Goal: Task Accomplishment & Management: Complete application form

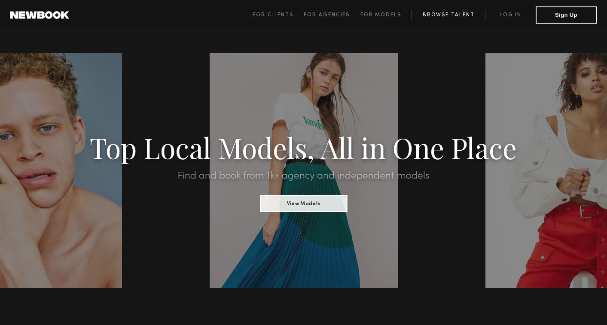
click at [463, 15] on link "Browse Talent" at bounding box center [449, 15] width 74 height 10
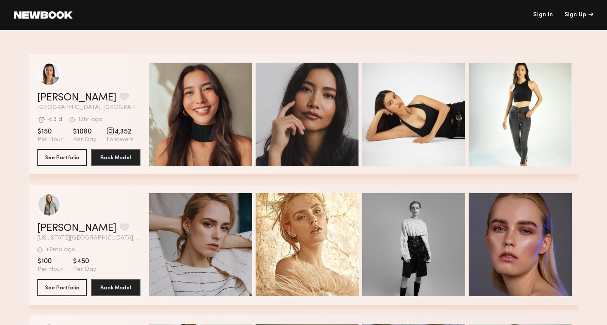
click at [52, 0] on header "Sign In Sign Up" at bounding box center [303, 15] width 607 height 30
click at [54, 13] on link at bounding box center [43, 15] width 59 height 8
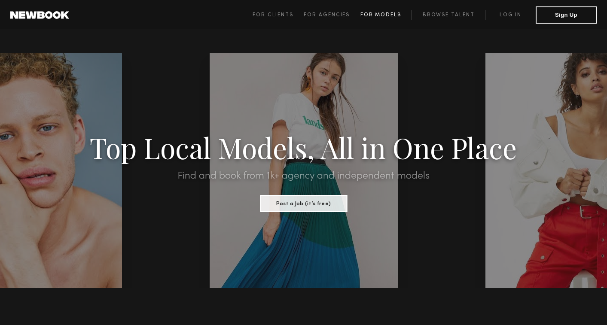
click at [377, 16] on span "For Models" at bounding box center [381, 14] width 41 height 5
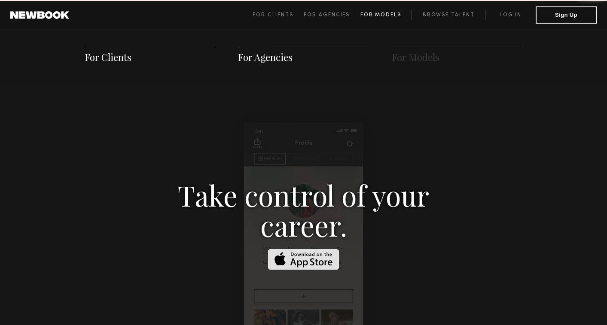
scroll to position [1237, 0]
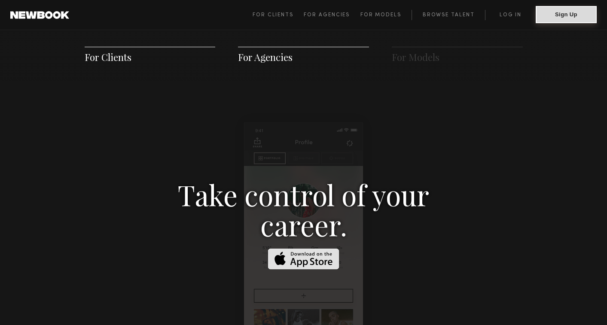
click at [557, 18] on button "Sign Up" at bounding box center [566, 14] width 61 height 17
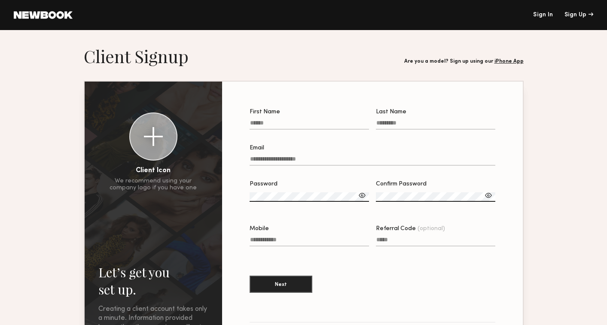
click at [325, 124] on input "First Name" at bounding box center [309, 125] width 119 height 10
type input "*******"
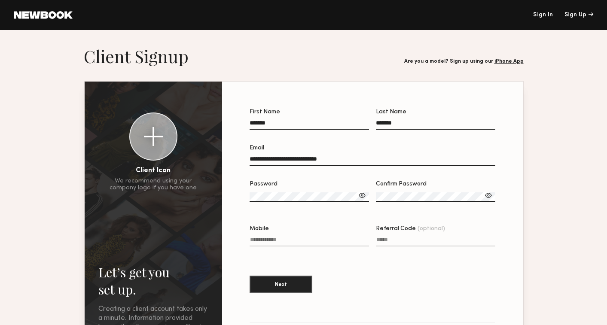
type input "**********"
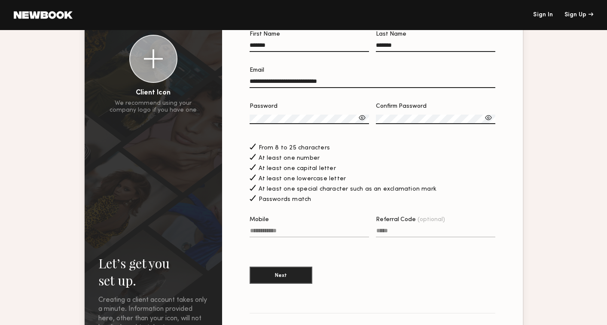
scroll to position [93, 0]
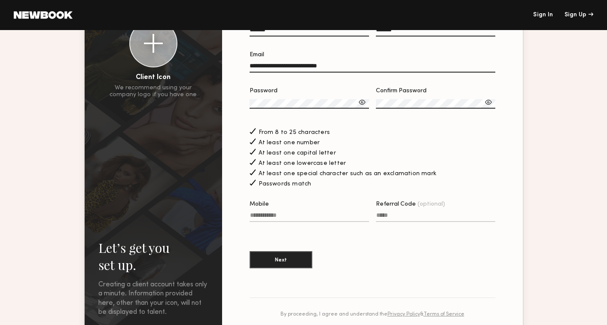
click at [308, 208] on label "Mobile" at bounding box center [309, 216] width 119 height 29
click at [308, 212] on input "Mobile" at bounding box center [309, 217] width 119 height 10
type input "**********"
click at [297, 258] on button "Next" at bounding box center [281, 259] width 63 height 17
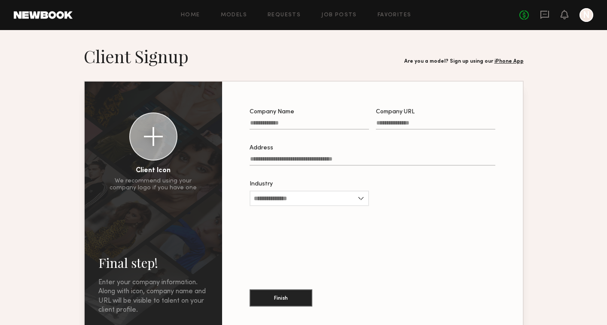
click at [315, 126] on input "Company Name" at bounding box center [309, 125] width 119 height 10
type input "**********"
click at [416, 125] on input "Company URL" at bounding box center [435, 125] width 119 height 10
paste input "**********"
type input "**********"
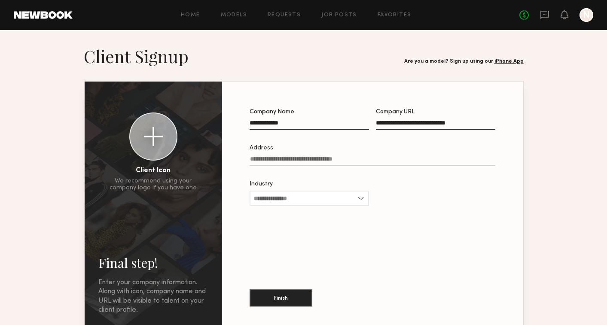
click at [343, 163] on input "Address" at bounding box center [373, 161] width 246 height 10
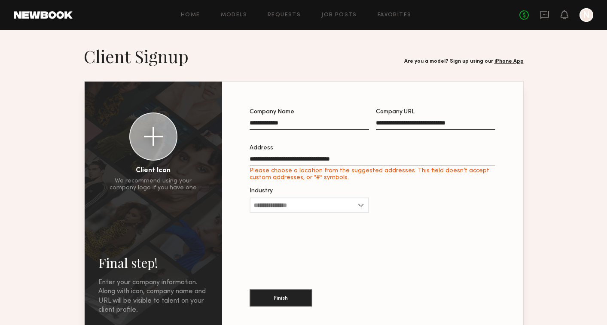
type input "**********"
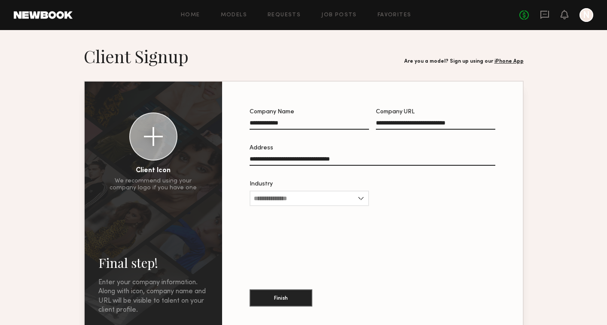
click at [320, 207] on div "Industry Advertising Apparel Cosmetics Entertainment Publishing CPG Other" at bounding box center [309, 198] width 119 height 34
click at [320, 205] on input "Industry" at bounding box center [309, 198] width 119 height 15
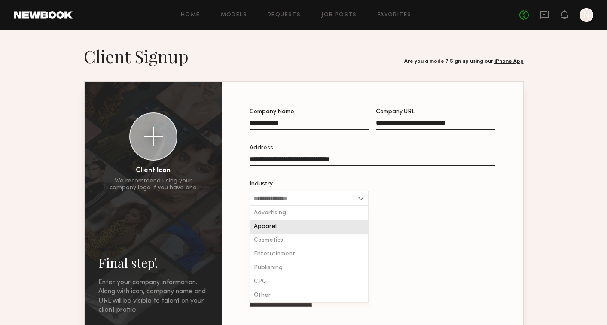
click at [312, 231] on div "Apparel" at bounding box center [310, 227] width 118 height 14
type input "*******"
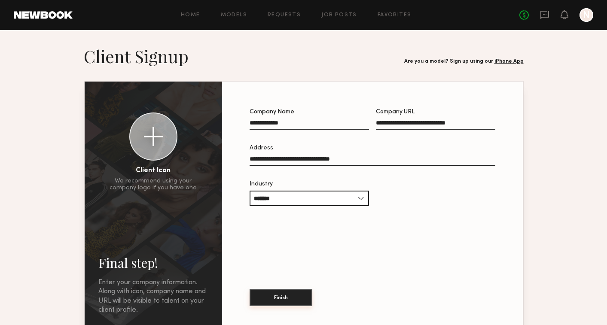
click at [292, 299] on button "Finish" at bounding box center [281, 297] width 63 height 17
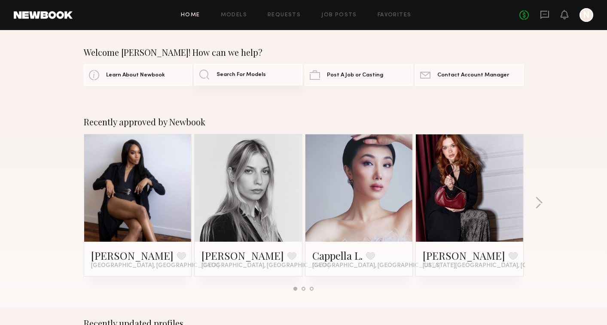
click at [233, 78] on link "Search For Models" at bounding box center [248, 74] width 108 height 21
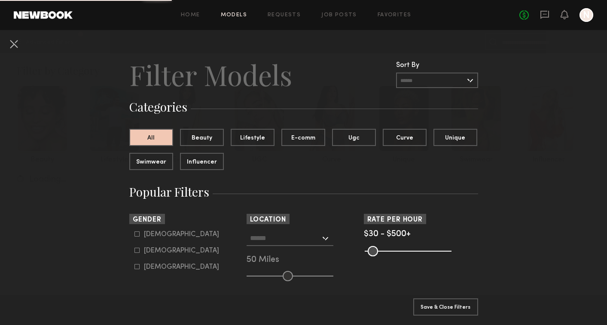
click at [139, 236] on icon at bounding box center [137, 234] width 5 height 5
type input "*"
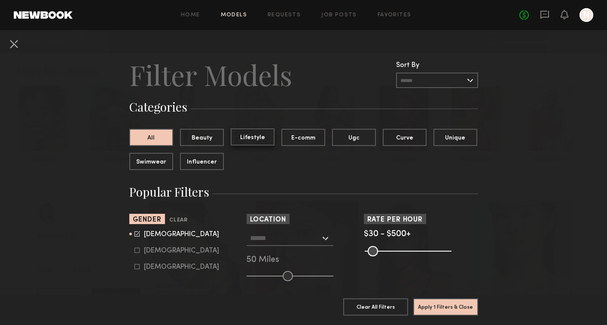
click at [245, 142] on button "Lifestyle" at bounding box center [253, 137] width 44 height 17
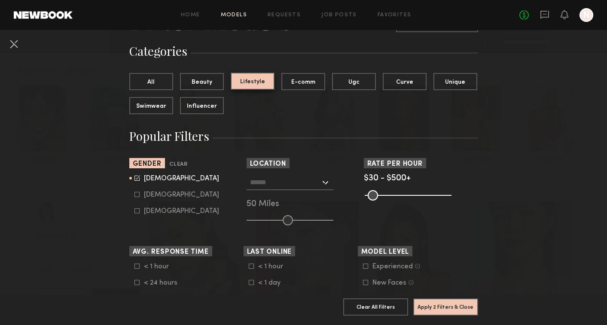
scroll to position [57, 0]
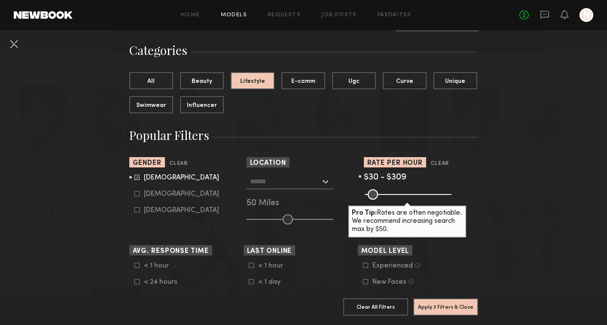
drag, startPoint x: 444, startPoint y: 193, endPoint x: 414, endPoint y: 193, distance: 30.5
click at [414, 193] on input "range" at bounding box center [408, 195] width 87 height 10
drag, startPoint x: 414, startPoint y: 192, endPoint x: 408, endPoint y: 192, distance: 5.6
click at [408, 192] on input "range" at bounding box center [408, 195] width 87 height 10
drag, startPoint x: 410, startPoint y: 191, endPoint x: 405, endPoint y: 192, distance: 5.2
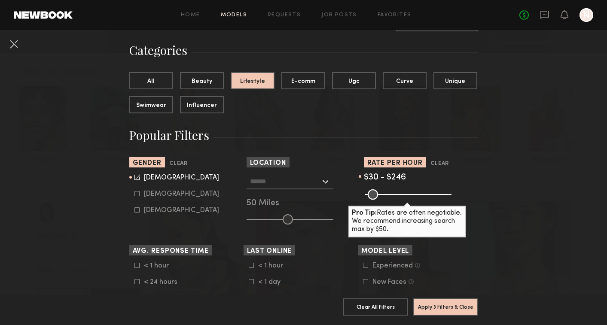
click at [405, 192] on input "range" at bounding box center [408, 195] width 87 height 10
type input "***"
click at [404, 192] on input "range" at bounding box center [408, 195] width 87 height 10
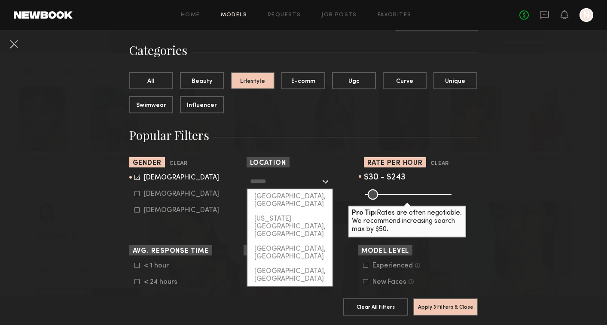
click at [302, 186] on input "text" at bounding box center [285, 181] width 70 height 15
click at [302, 194] on div "[GEOGRAPHIC_DATA], [GEOGRAPHIC_DATA]" at bounding box center [290, 201] width 85 height 22
type input "**********"
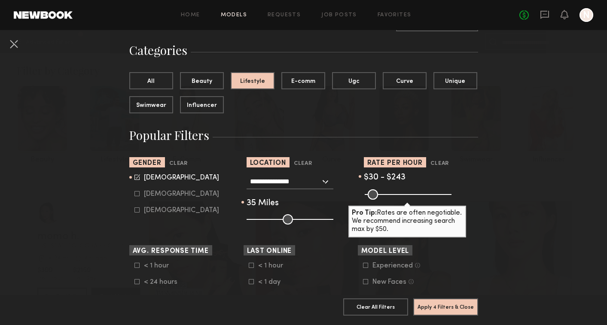
drag, startPoint x: 287, startPoint y: 219, endPoint x: 277, endPoint y: 219, distance: 9.9
type input "**"
click at [277, 219] on input "range" at bounding box center [290, 219] width 87 height 10
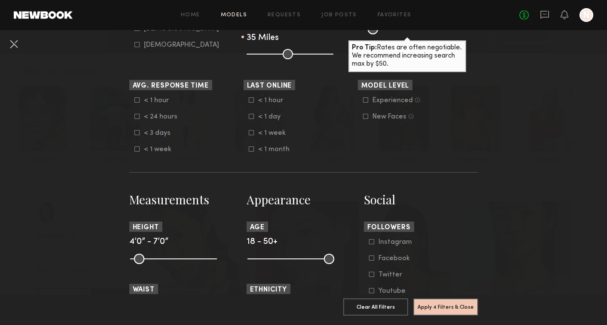
scroll to position [284, 0]
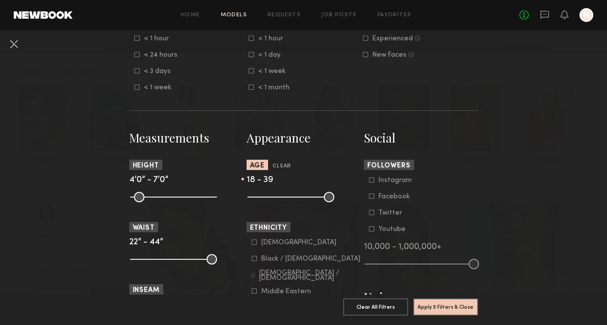
drag, startPoint x: 328, startPoint y: 199, endPoint x: 301, endPoint y: 200, distance: 26.2
click at [301, 201] on input "range" at bounding box center [291, 197] width 87 height 10
click at [303, 201] on input "range" at bounding box center [291, 197] width 87 height 10
type input "**"
click at [304, 200] on input "range" at bounding box center [291, 197] width 87 height 10
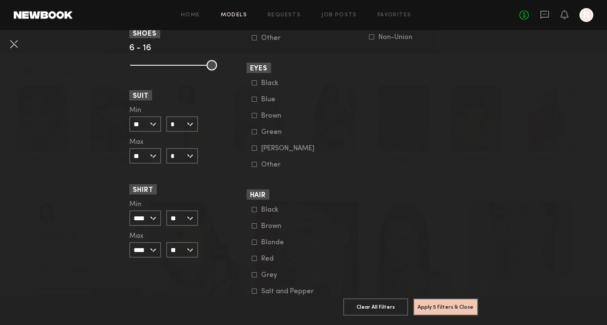
scroll to position [652, 0]
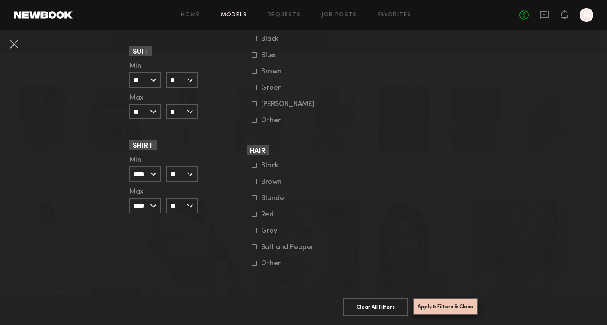
click at [446, 306] on button "Apply 5 Filters & Close" at bounding box center [445, 306] width 65 height 17
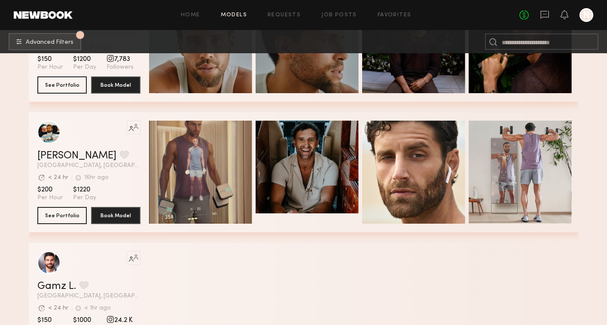
scroll to position [3231, 0]
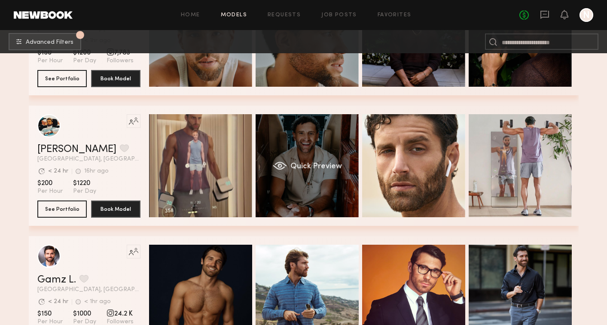
click at [338, 183] on div "Quick Preview" at bounding box center [307, 165] width 103 height 103
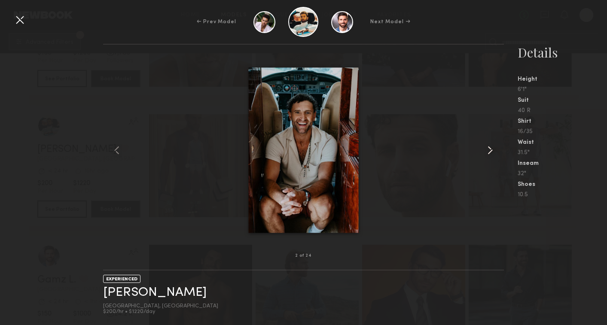
click at [490, 150] on common-icon at bounding box center [491, 151] width 14 height 14
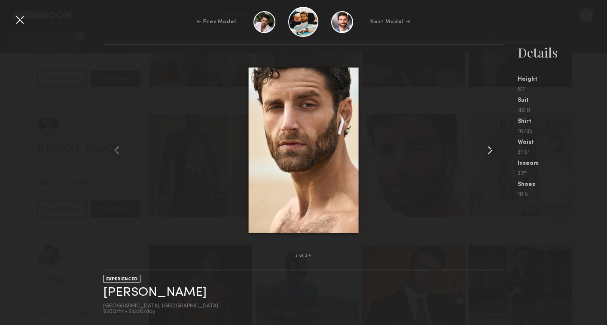
click at [490, 150] on common-icon at bounding box center [491, 151] width 14 height 14
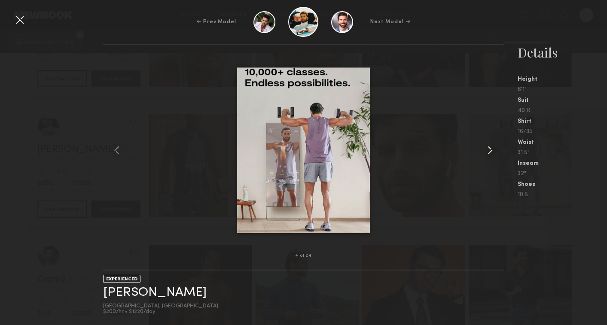
click at [490, 150] on common-icon at bounding box center [491, 151] width 14 height 14
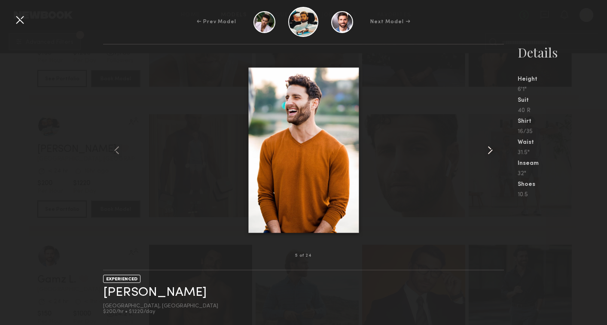
click at [490, 150] on common-icon at bounding box center [491, 151] width 14 height 14
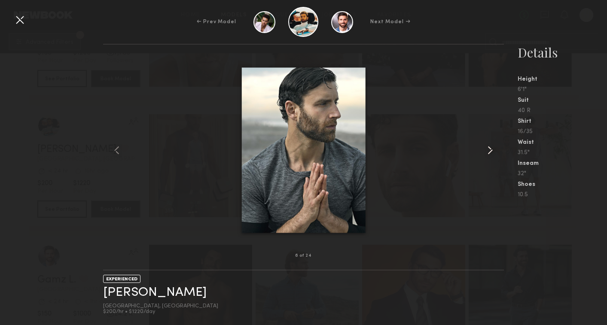
click at [490, 150] on common-icon at bounding box center [491, 151] width 14 height 14
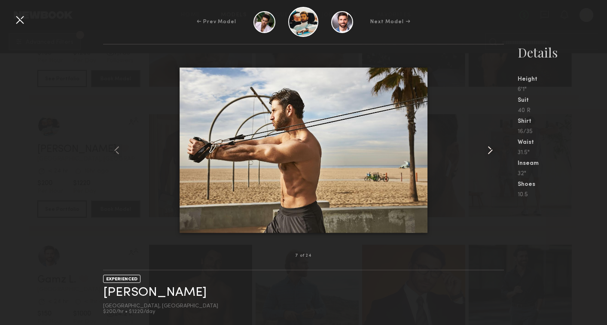
click at [490, 150] on common-icon at bounding box center [491, 151] width 14 height 14
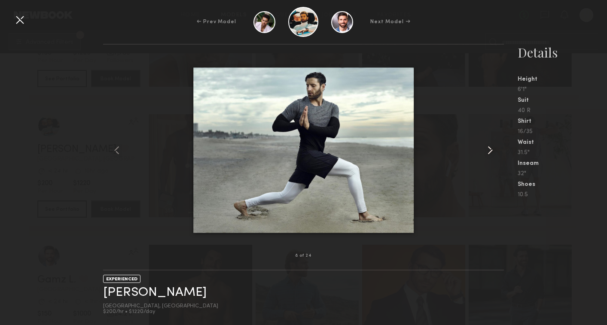
click at [490, 150] on common-icon at bounding box center [491, 151] width 14 height 14
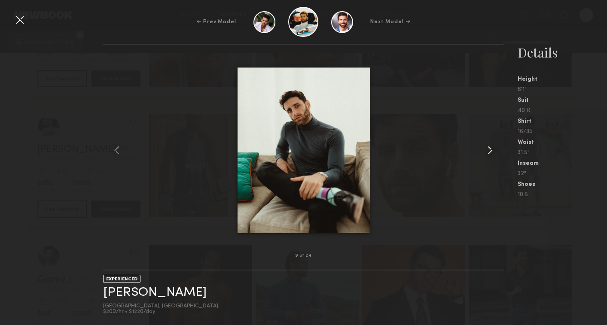
click at [490, 150] on common-icon at bounding box center [491, 151] width 14 height 14
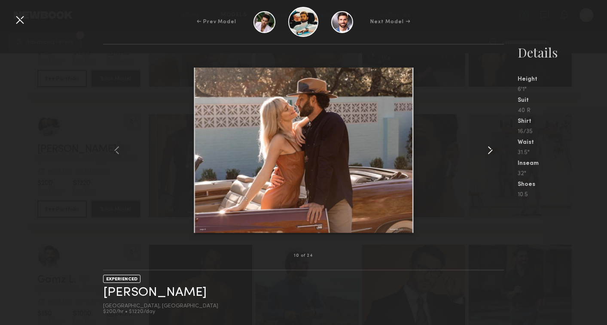
click at [491, 150] on common-icon at bounding box center [491, 151] width 14 height 14
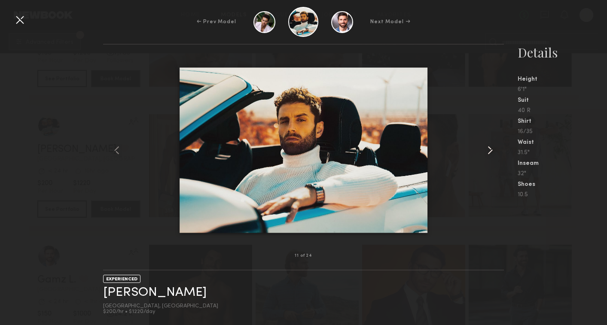
click at [491, 150] on common-icon at bounding box center [491, 151] width 14 height 14
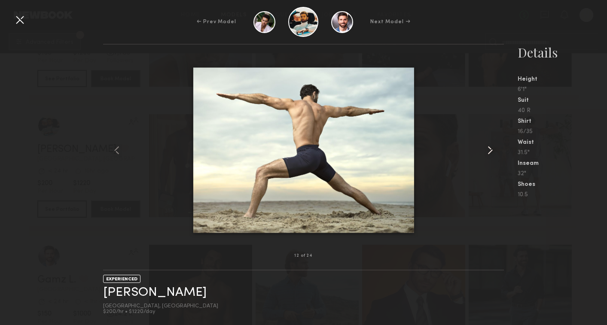
click at [491, 150] on common-icon at bounding box center [491, 151] width 14 height 14
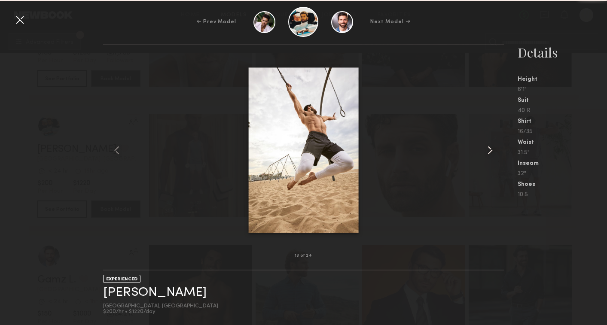
click at [491, 150] on common-icon at bounding box center [491, 151] width 14 height 14
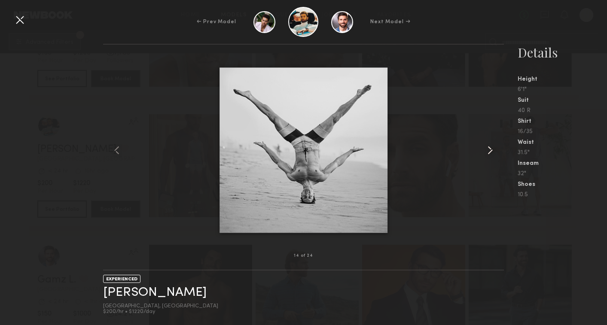
click at [491, 150] on common-icon at bounding box center [491, 151] width 14 height 14
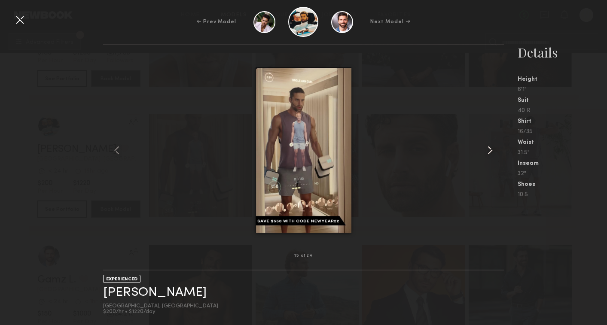
click at [491, 150] on common-icon at bounding box center [491, 151] width 14 height 14
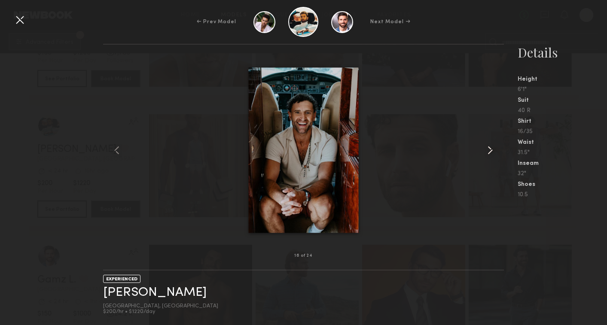
click at [491, 150] on common-icon at bounding box center [491, 151] width 14 height 14
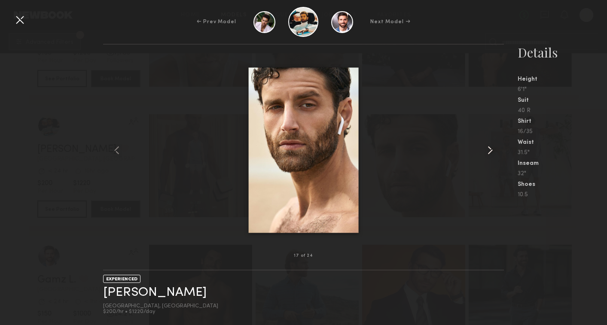
click at [491, 150] on common-icon at bounding box center [491, 151] width 14 height 14
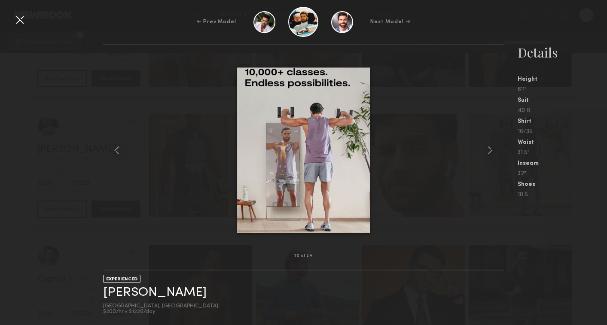
click at [483, 35] on div "← Prev Model Next Model →" at bounding box center [303, 22] width 607 height 30
click at [25, 21] on div at bounding box center [20, 20] width 14 height 14
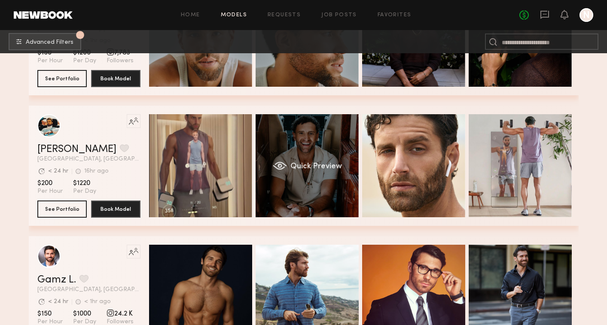
click at [328, 186] on div "Quick Preview" at bounding box center [307, 165] width 103 height 103
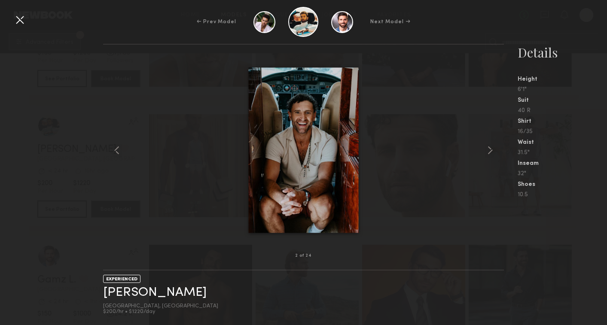
click at [26, 24] on div at bounding box center [20, 20] width 14 height 14
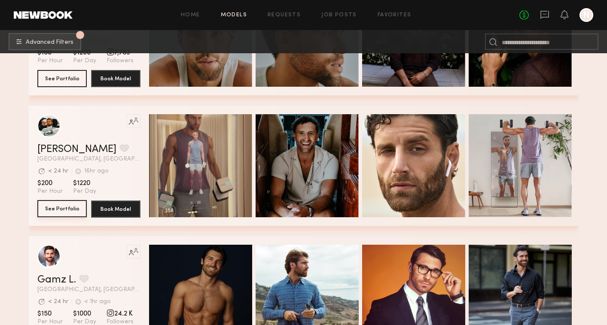
click at [69, 206] on button "See Portfolio" at bounding box center [61, 208] width 49 height 17
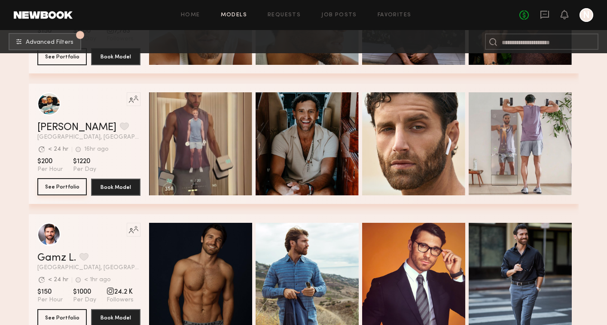
scroll to position [3252, 0]
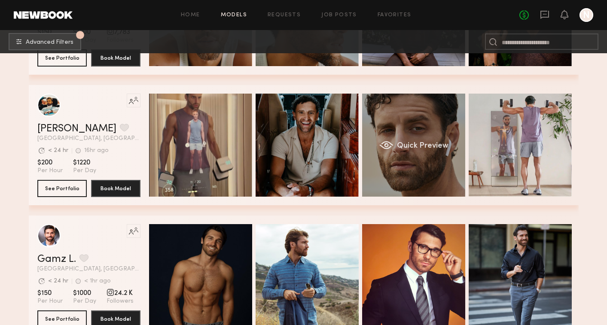
click at [401, 161] on div "Quick Preview" at bounding box center [413, 145] width 103 height 103
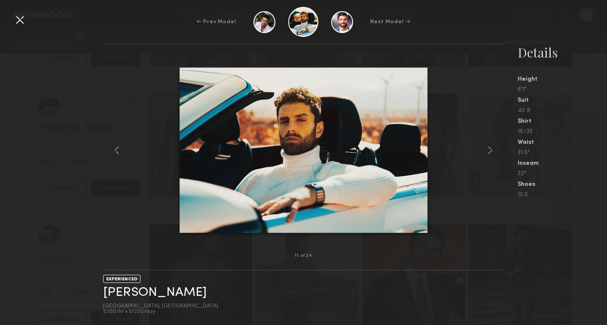
click at [18, 23] on div at bounding box center [20, 20] width 14 height 14
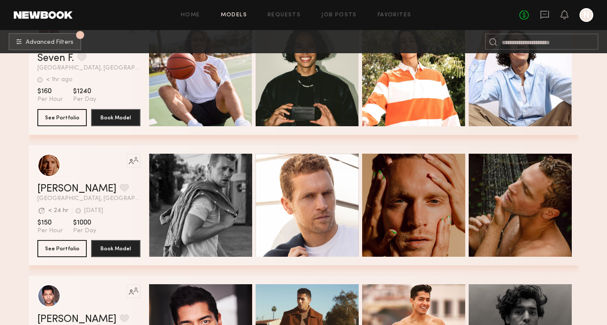
scroll to position [4535, 0]
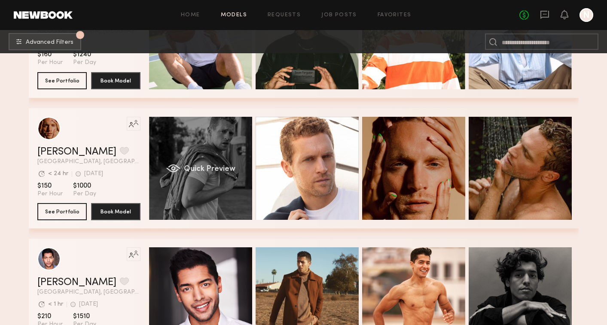
click at [227, 186] on div "Quick Preview" at bounding box center [200, 168] width 103 height 103
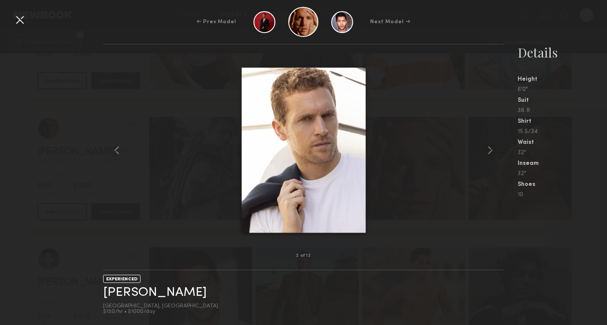
click at [17, 21] on div at bounding box center [20, 20] width 14 height 14
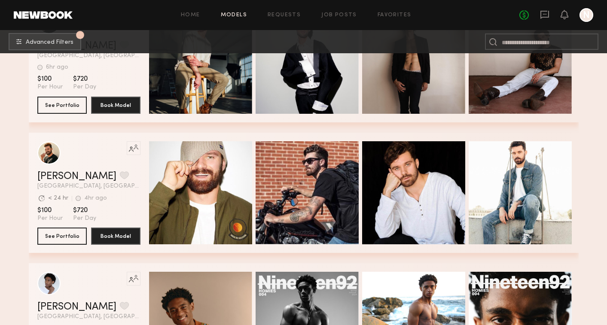
scroll to position [6423, 0]
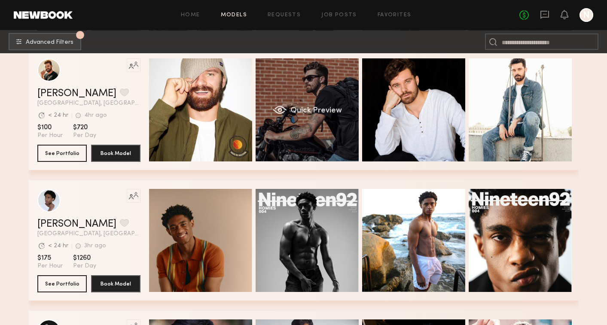
click at [328, 123] on div "Quick Preview" at bounding box center [307, 109] width 103 height 103
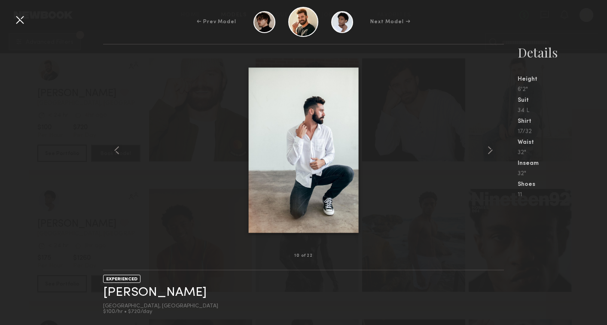
click at [13, 18] on div at bounding box center [20, 20] width 14 height 14
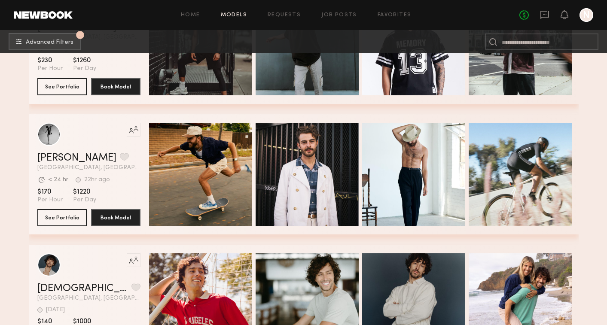
scroll to position [7014, 0]
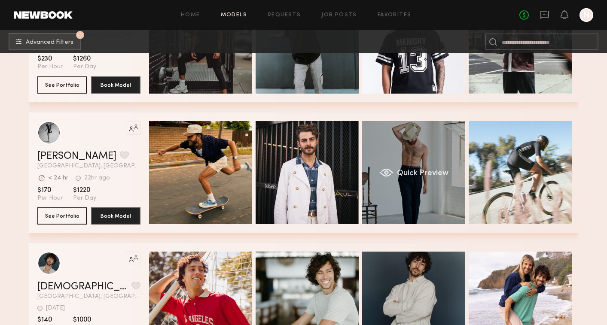
click at [396, 195] on div "Quick Preview" at bounding box center [413, 172] width 103 height 103
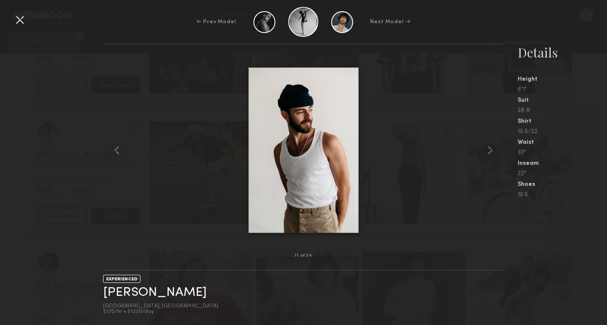
click at [25, 21] on div at bounding box center [20, 20] width 14 height 14
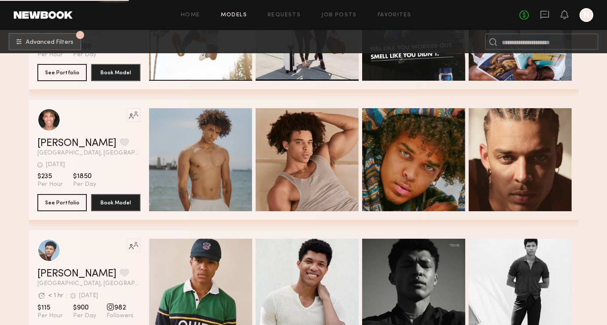
scroll to position [7457, 0]
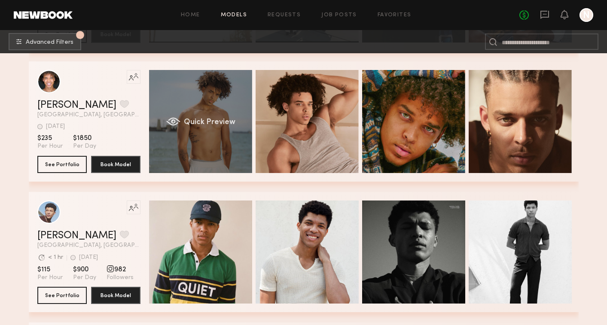
click at [221, 153] on div "Quick Preview" at bounding box center [200, 121] width 103 height 103
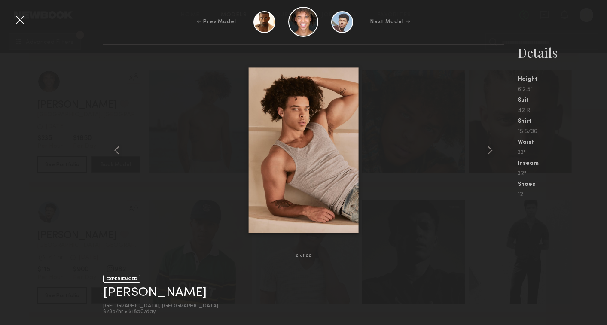
click at [17, 23] on div at bounding box center [20, 20] width 14 height 14
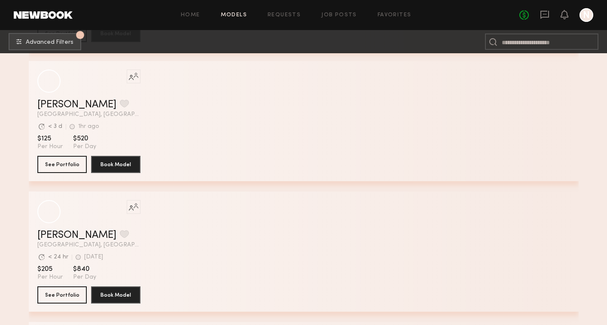
scroll to position [12550, 0]
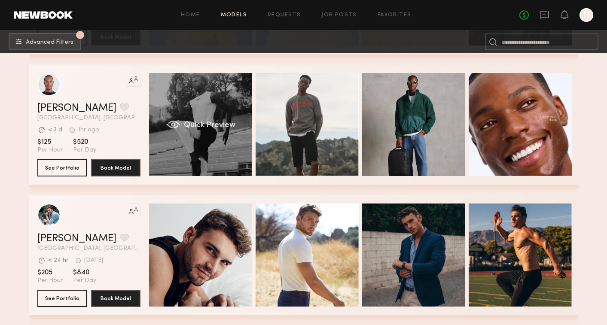
click at [213, 146] on div "Quick Preview" at bounding box center [200, 124] width 103 height 103
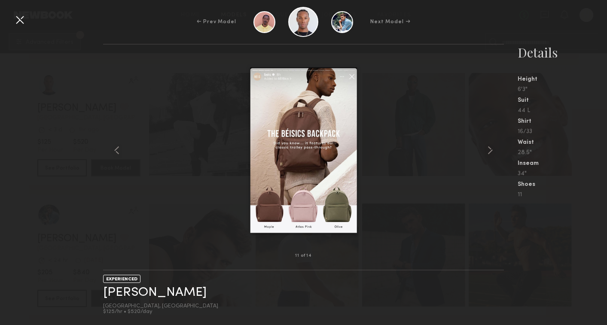
click at [30, 21] on div "← Prev Model Next Model →" at bounding box center [303, 22] width 607 height 30
click at [24, 20] on div at bounding box center [20, 20] width 14 height 14
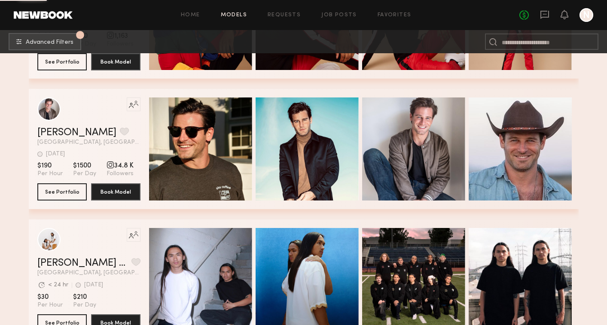
scroll to position [15140, 0]
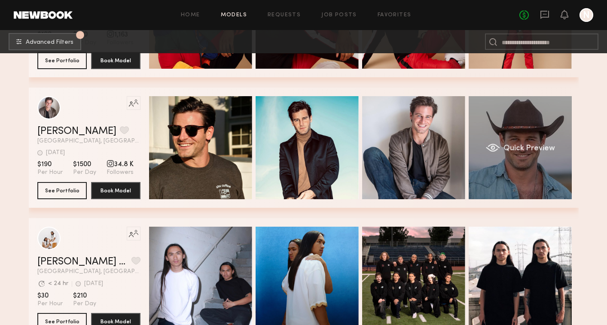
click at [553, 144] on div "Quick Preview" at bounding box center [520, 147] width 103 height 103
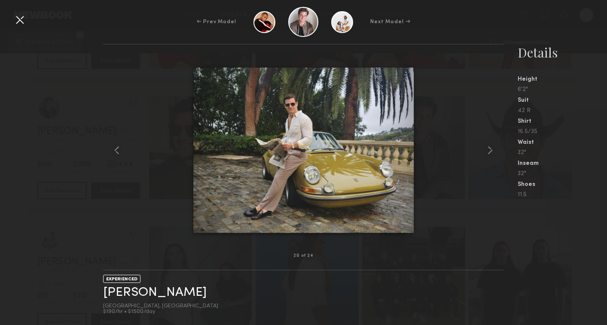
click at [72, 175] on div "20 of 24 EXPERIENCED Ross J. Los Angeles, CA $190/hr • $1500/day Details Height…" at bounding box center [303, 185] width 607 height 282
click at [24, 21] on div at bounding box center [20, 20] width 14 height 14
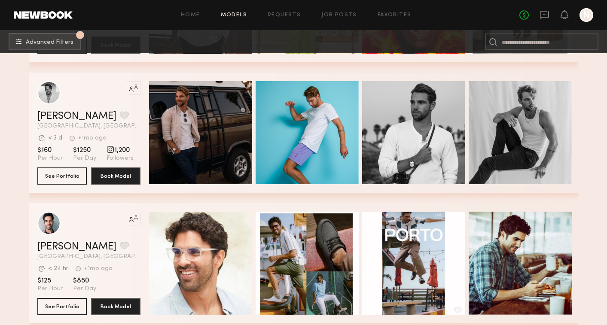
scroll to position [15814, 0]
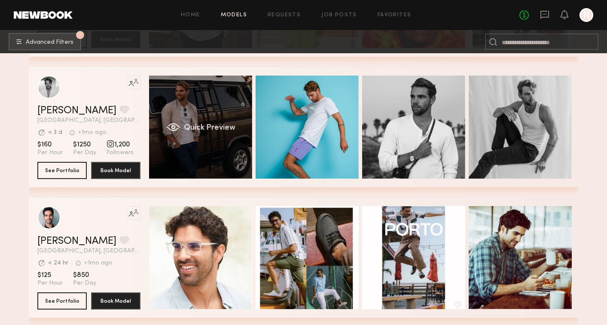
click at [214, 135] on div "Quick Preview" at bounding box center [200, 127] width 103 height 103
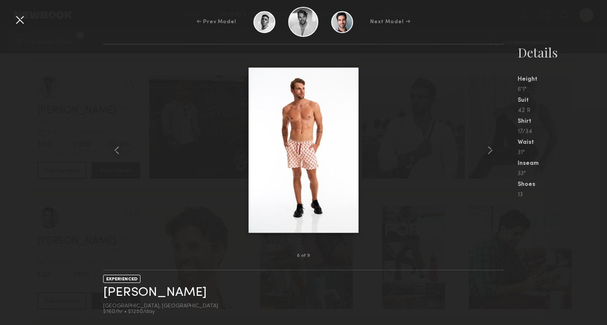
click at [23, 25] on div at bounding box center [20, 20] width 14 height 14
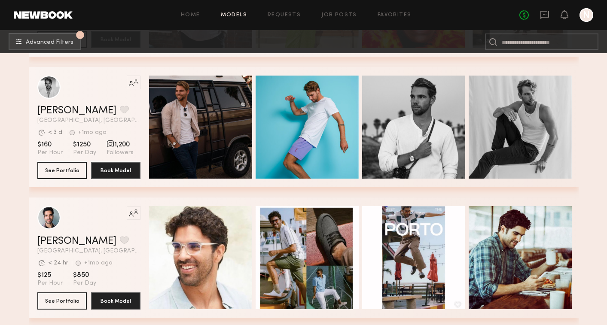
scroll to position [15927, 0]
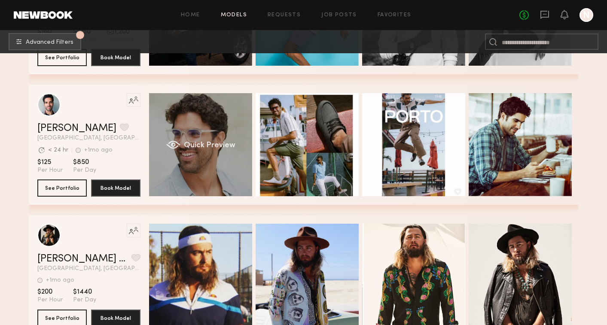
click at [211, 181] on div "Quick Preview" at bounding box center [200, 144] width 103 height 103
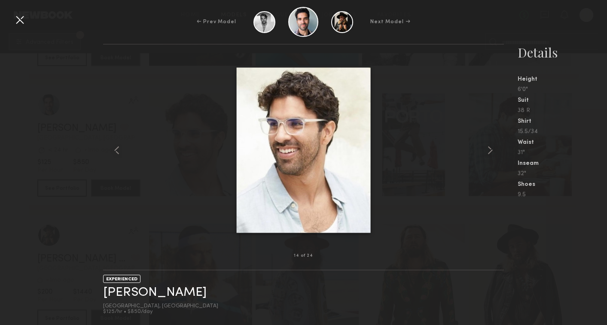
click at [188, 211] on div at bounding box center [303, 150] width 401 height 184
click at [15, 16] on div at bounding box center [20, 20] width 14 height 14
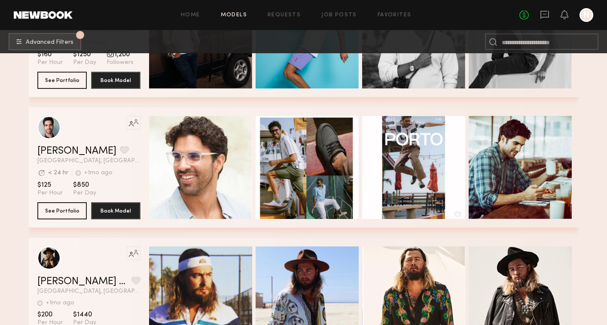
scroll to position [15919, 0]
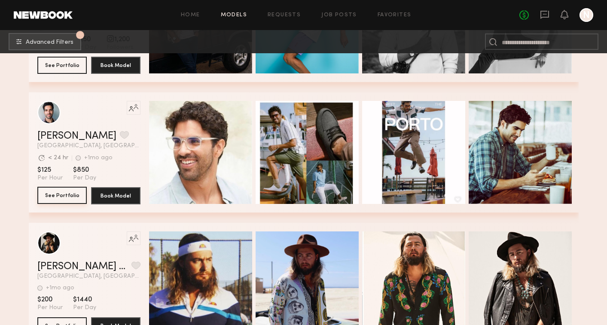
click at [67, 196] on button "See Portfolio" at bounding box center [61, 195] width 49 height 17
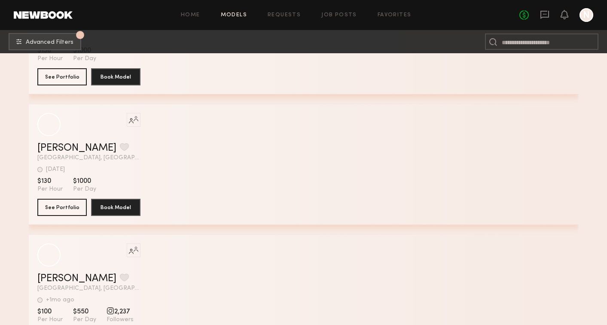
scroll to position [26937, 0]
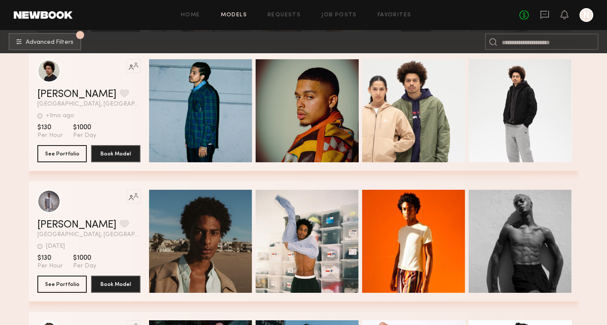
click at [235, 15] on link "Models" at bounding box center [234, 15] width 26 height 6
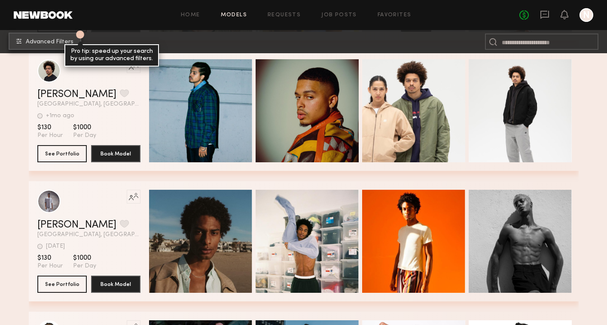
click at [58, 41] on span "Advanced Filters" at bounding box center [50, 42] width 48 height 6
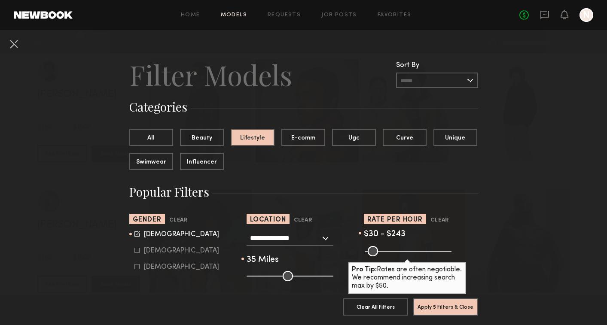
click at [288, 244] on input "**********" at bounding box center [285, 238] width 70 height 15
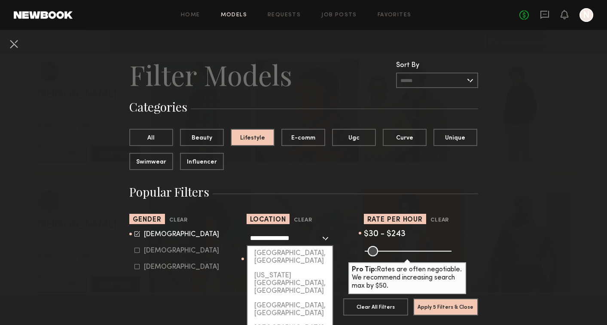
drag, startPoint x: 308, startPoint y: 237, endPoint x: 232, endPoint y: 237, distance: 75.7
click at [232, 237] on section "**********" at bounding box center [303, 247] width 349 height 67
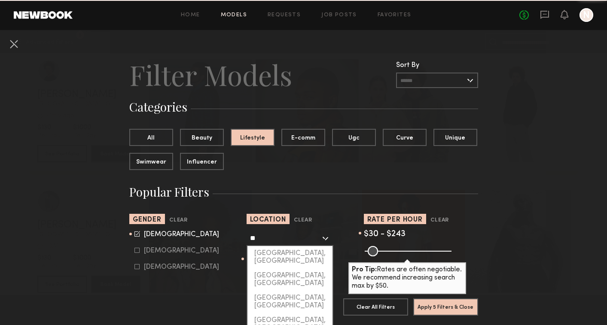
type input "*"
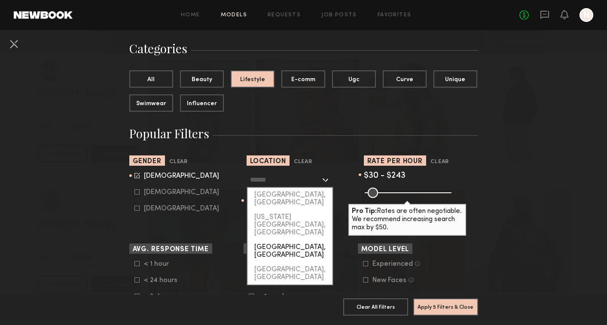
scroll to position [92, 0]
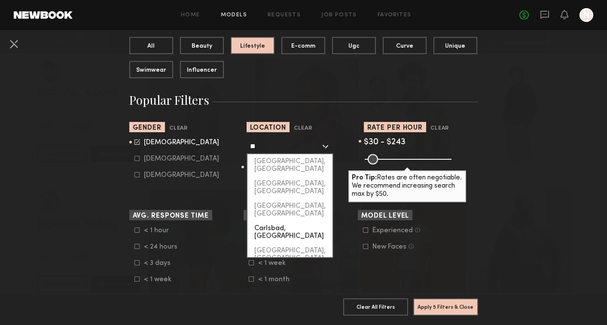
click at [295, 221] on div "Carlsbad, CA" at bounding box center [290, 232] width 85 height 22
type input "**********"
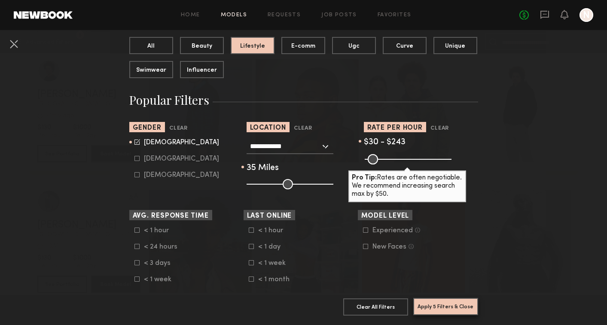
click at [449, 311] on button "Apply 5 Filters & Close" at bounding box center [445, 306] width 65 height 17
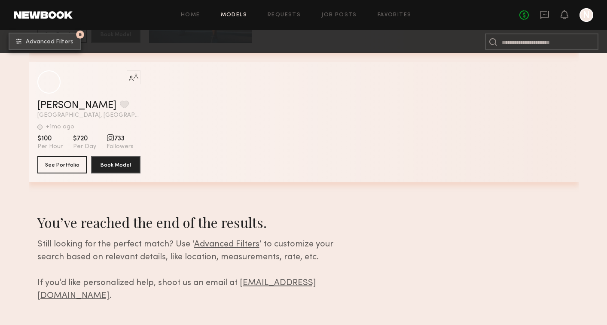
scroll to position [664, 0]
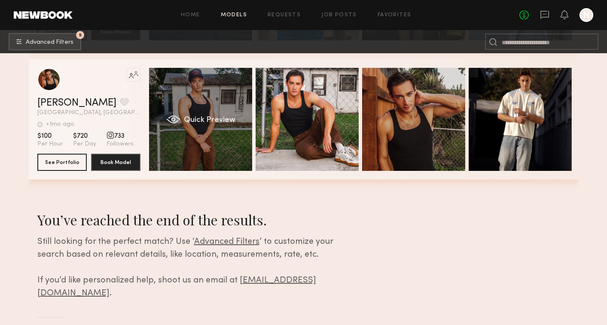
click at [214, 124] on span "Quick Preview" at bounding box center [210, 120] width 52 height 8
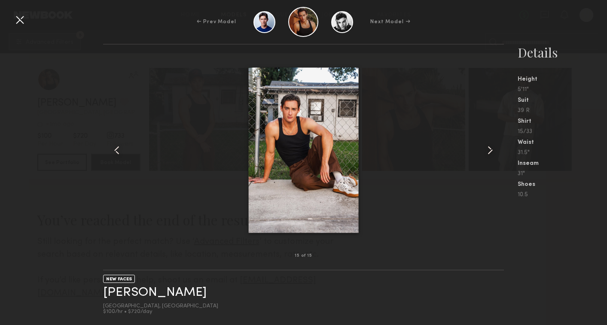
click at [17, 21] on div at bounding box center [20, 20] width 14 height 14
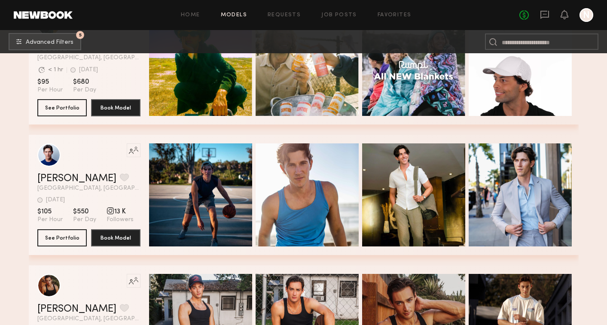
scroll to position [458, 0]
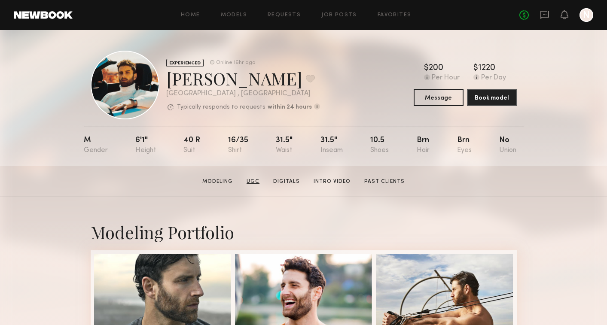
click at [257, 181] on link "UGC" at bounding box center [253, 182] width 20 height 8
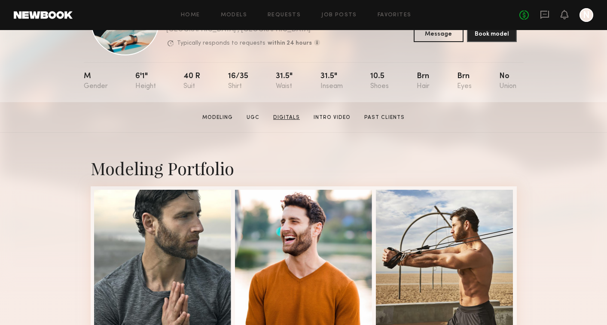
click at [292, 119] on link "Digitals" at bounding box center [287, 118] width 34 height 8
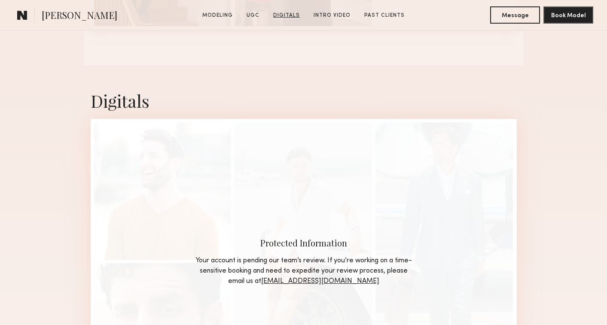
scroll to position [1202, 0]
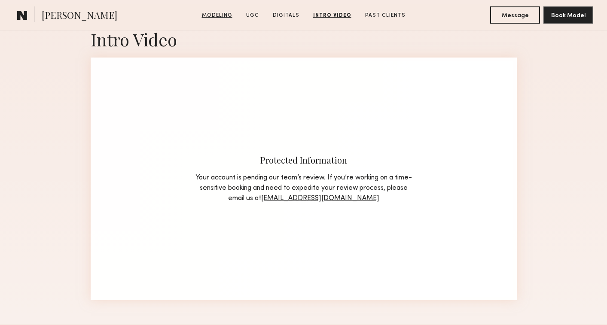
click at [230, 17] on link "Modeling" at bounding box center [217, 16] width 37 height 8
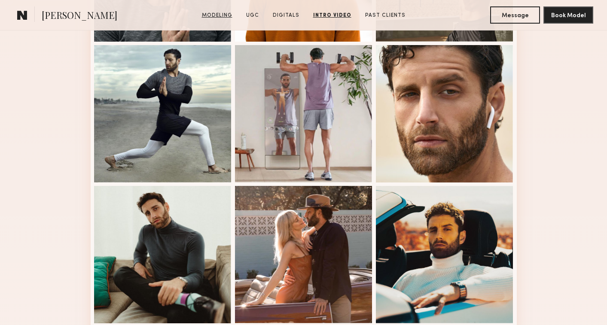
scroll to position [145, 0]
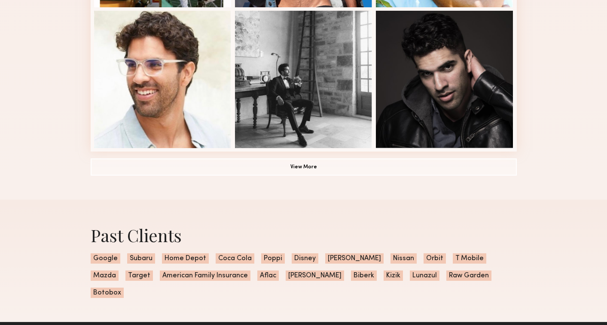
scroll to position [649, 0]
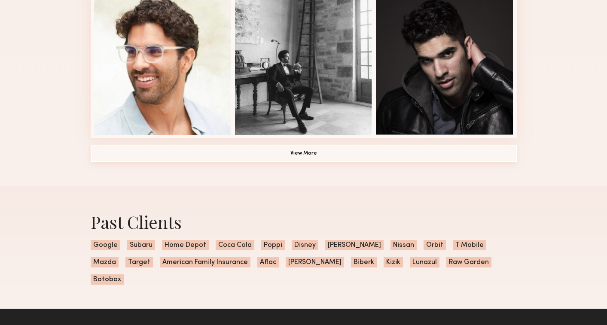
click at [319, 156] on button "View More" at bounding box center [304, 153] width 426 height 17
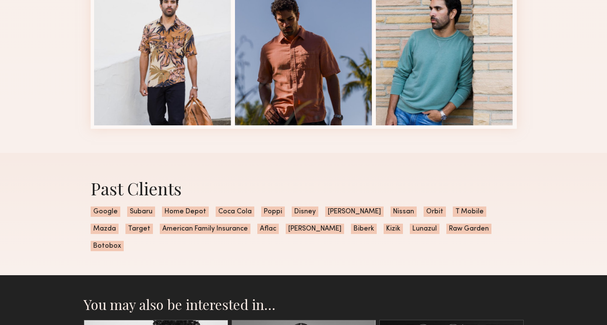
scroll to position [1223, 0]
